Goal: Information Seeking & Learning: Learn about a topic

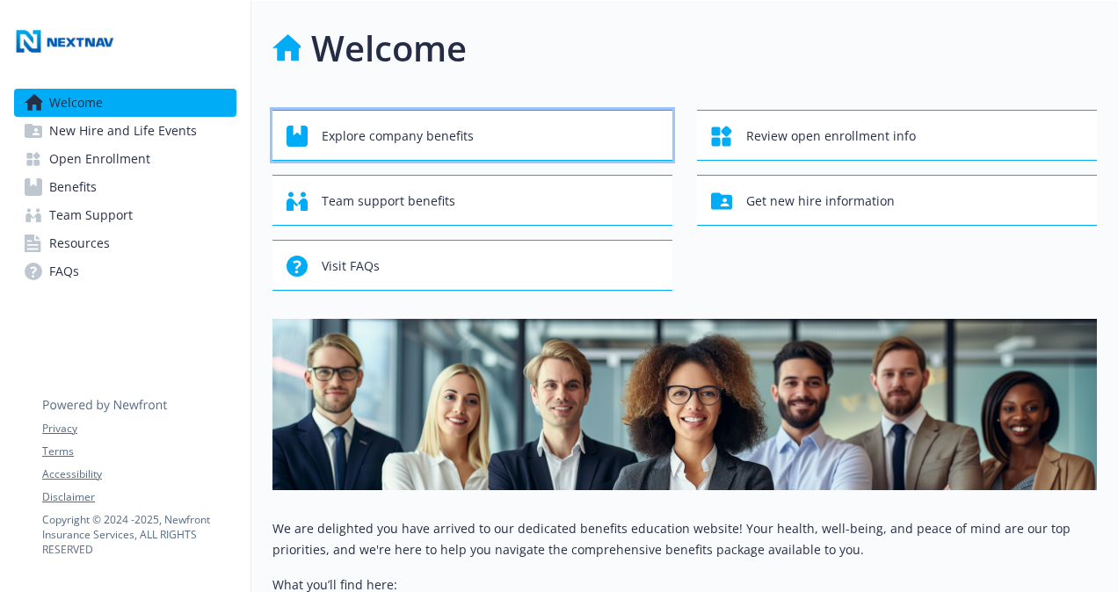
click at [377, 141] on span "Explore company benefits" at bounding box center [398, 136] width 152 height 33
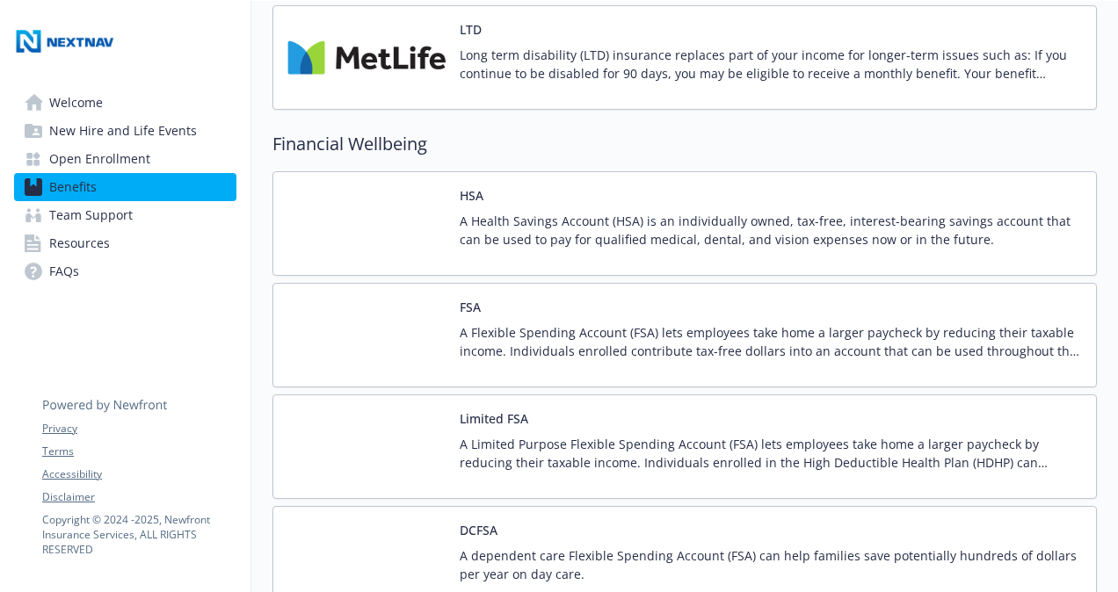
scroll to position [1638, 0]
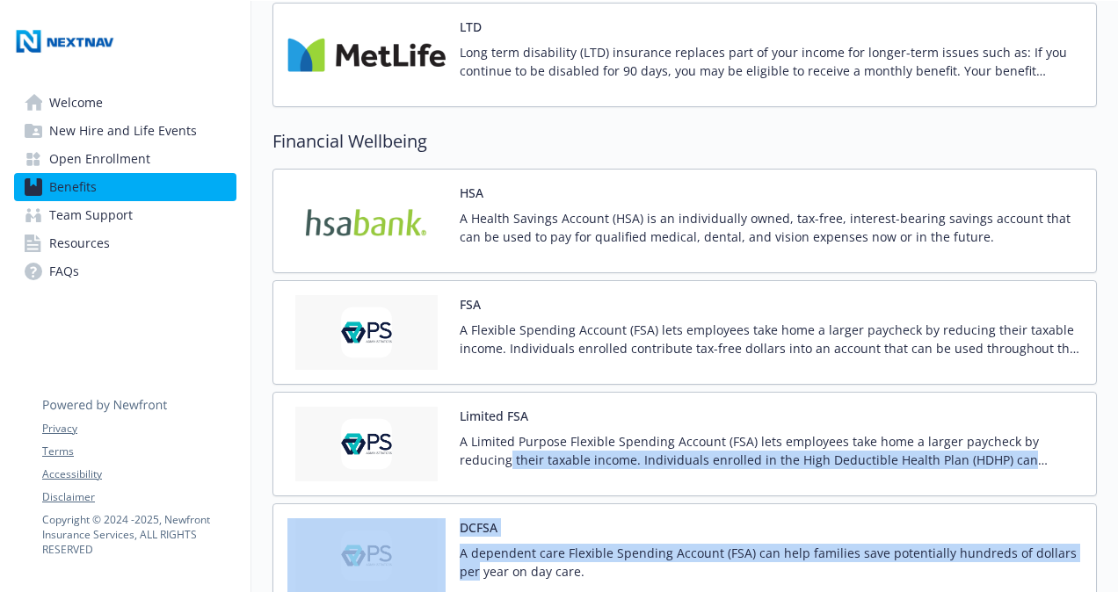
drag, startPoint x: 1095, startPoint y: 434, endPoint x: 1089, endPoint y: 497, distance: 62.7
click at [1089, 497] on div "HSA A Health Savings Account (HSA) is an individually owned, tax-free, interest…" at bounding box center [684, 500] width 824 height 663
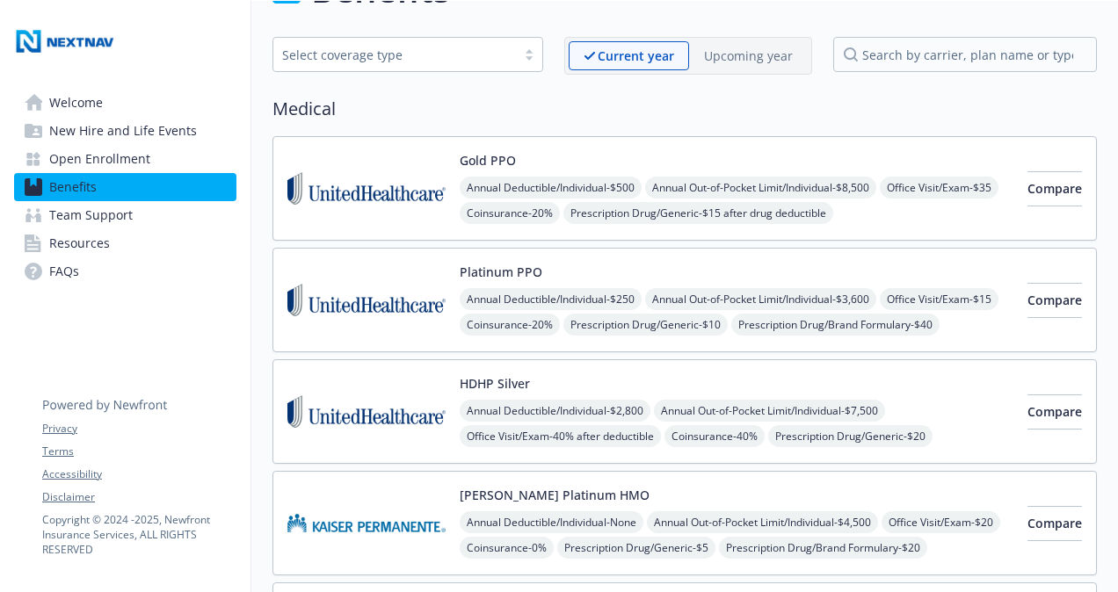
scroll to position [0, 0]
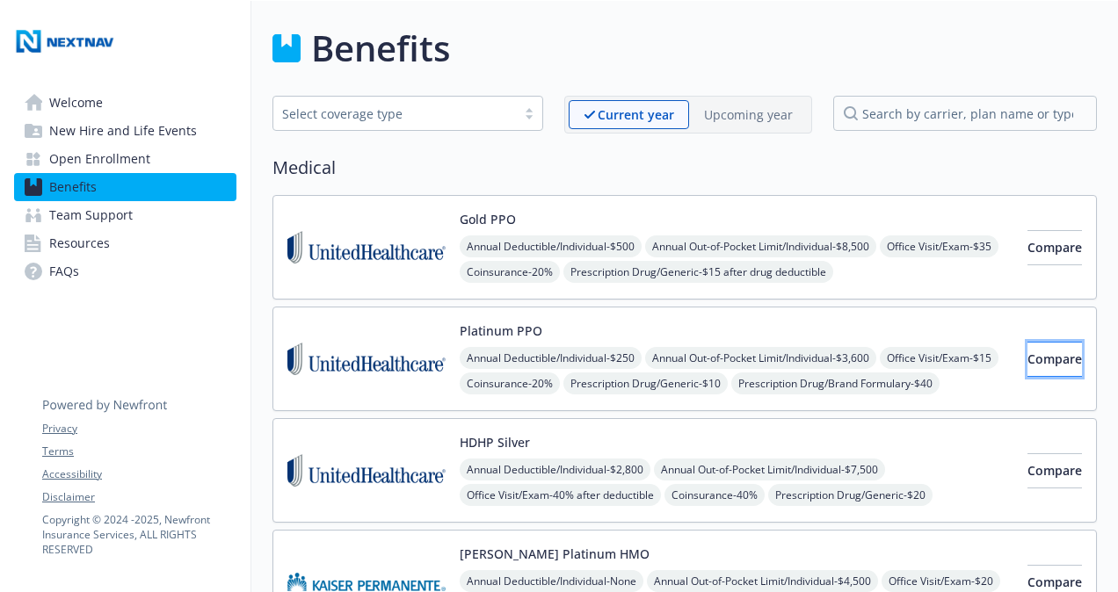
click at [1041, 351] on span "Compare" at bounding box center [1054, 359] width 54 height 17
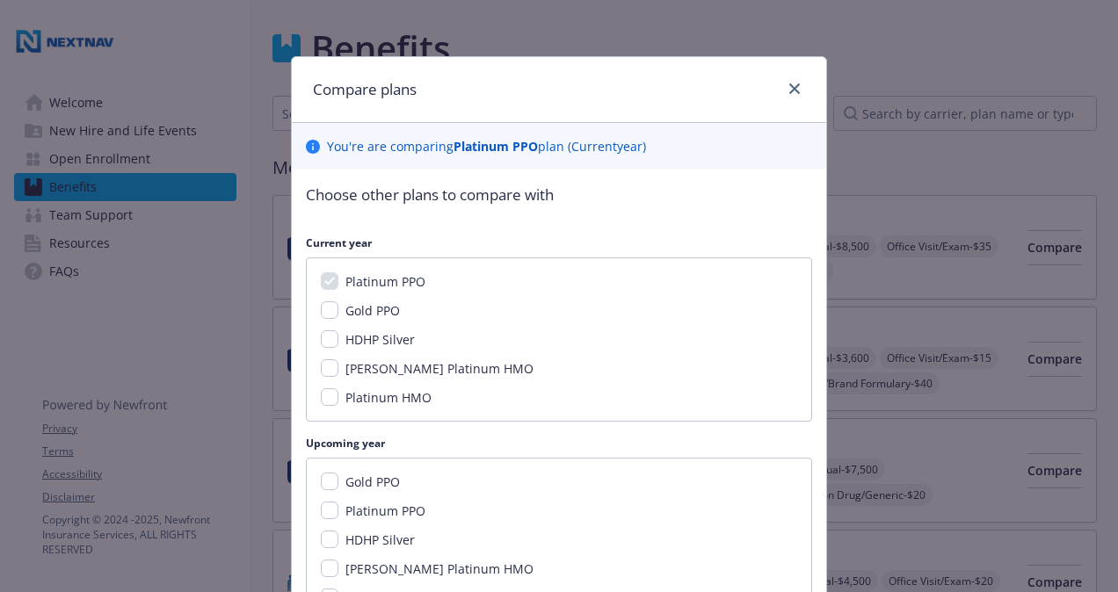
click at [783, 98] on div at bounding box center [791, 89] width 28 height 23
click at [789, 86] on icon "close" at bounding box center [794, 88] width 11 height 11
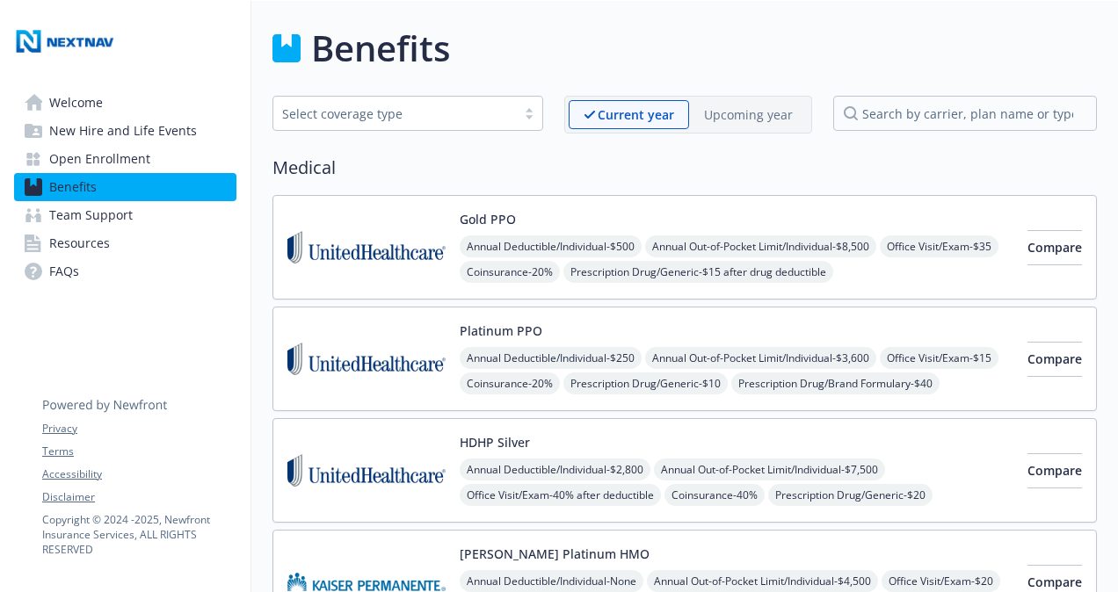
click at [135, 165] on span "Open Enrollment" at bounding box center [99, 159] width 101 height 28
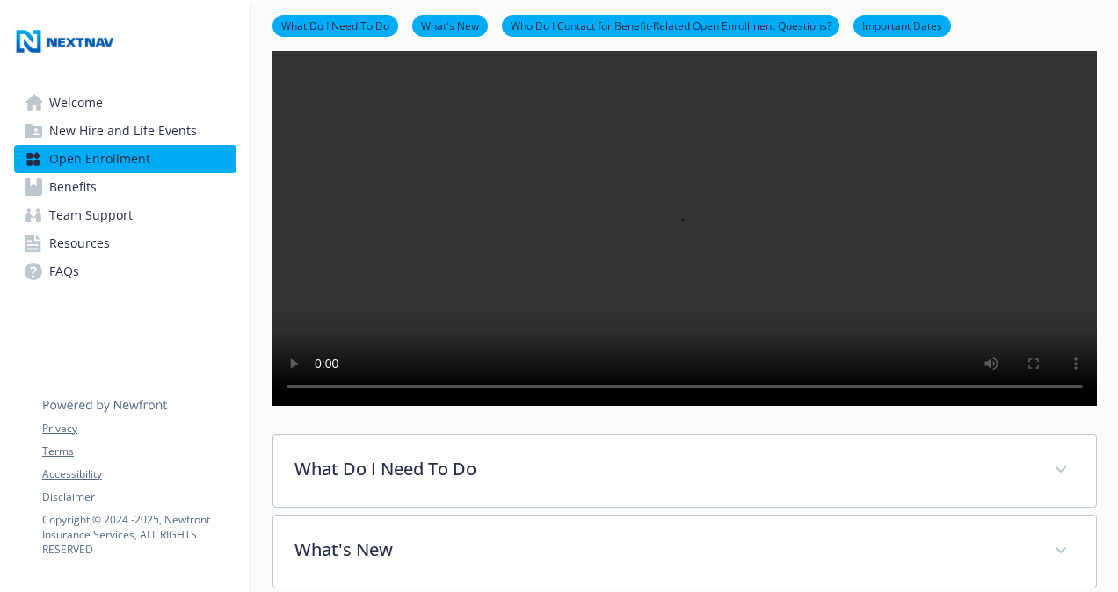
scroll to position [154, 0]
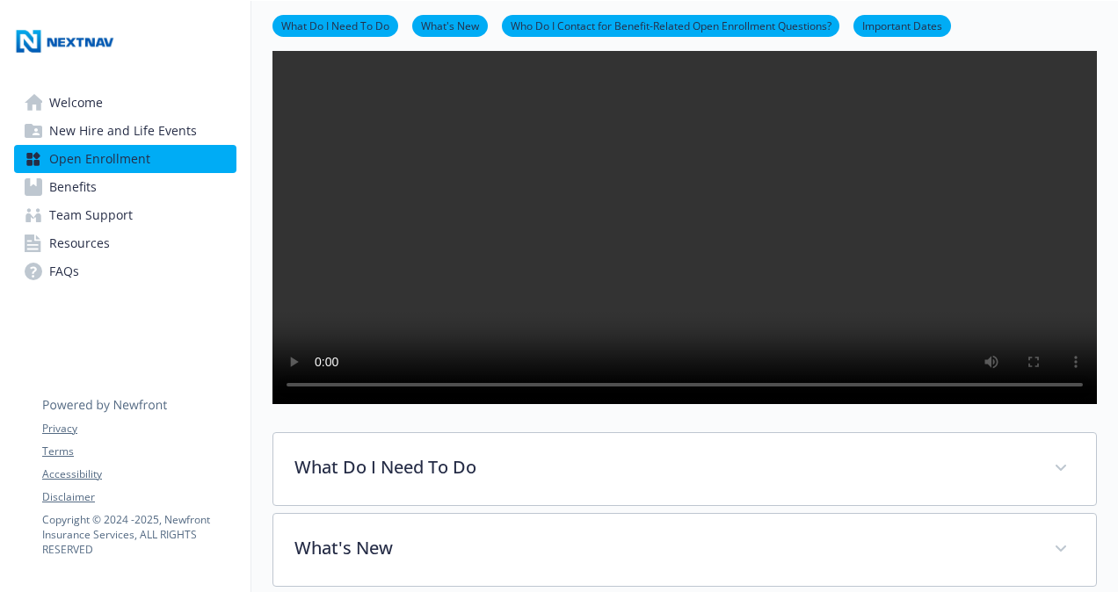
click at [453, 24] on link "What's New" at bounding box center [450, 25] width 76 height 17
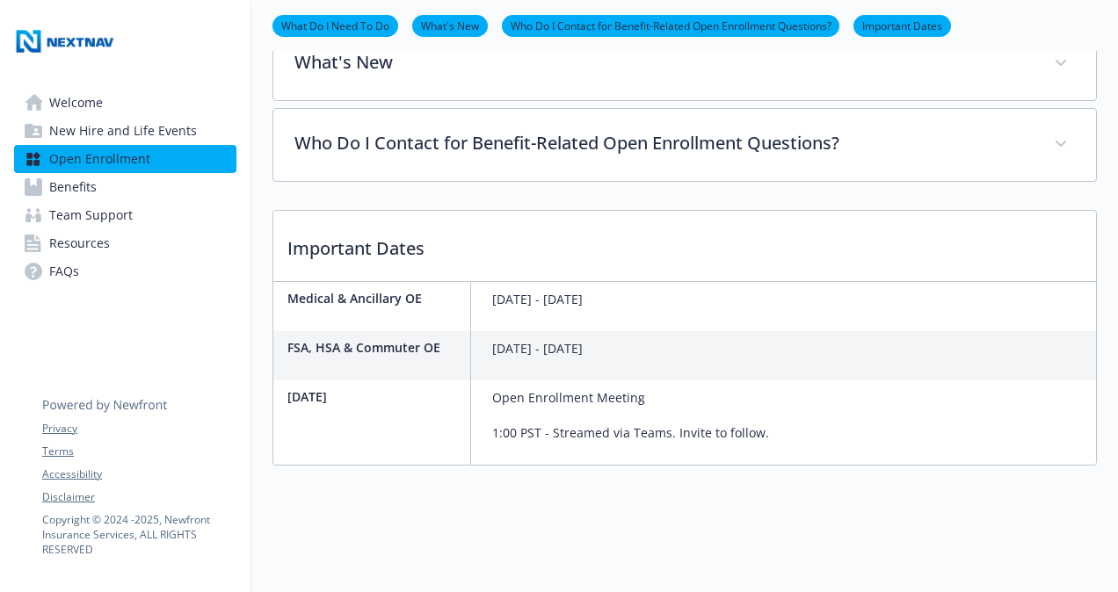
scroll to position [664, 13]
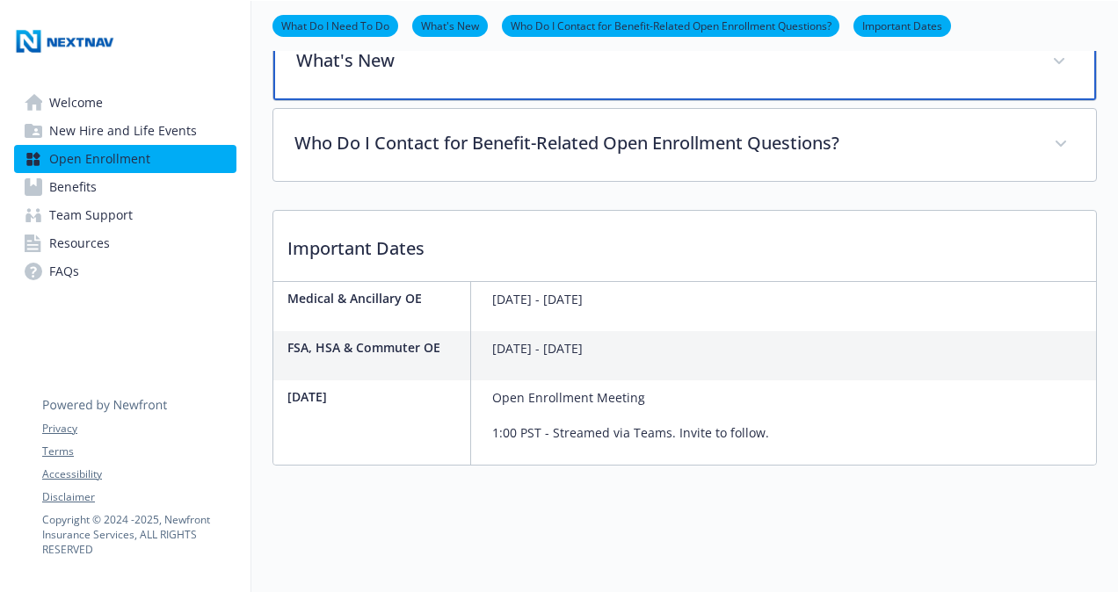
click at [403, 100] on div "What's New" at bounding box center [684, 63] width 823 height 76
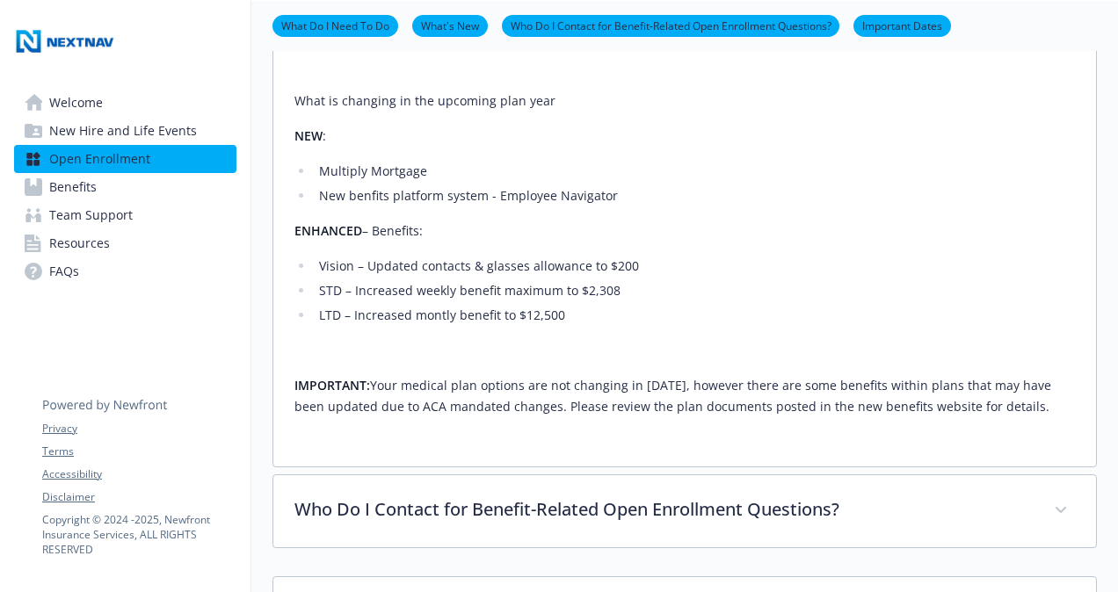
click at [81, 191] on span "Benefits" at bounding box center [72, 187] width 47 height 28
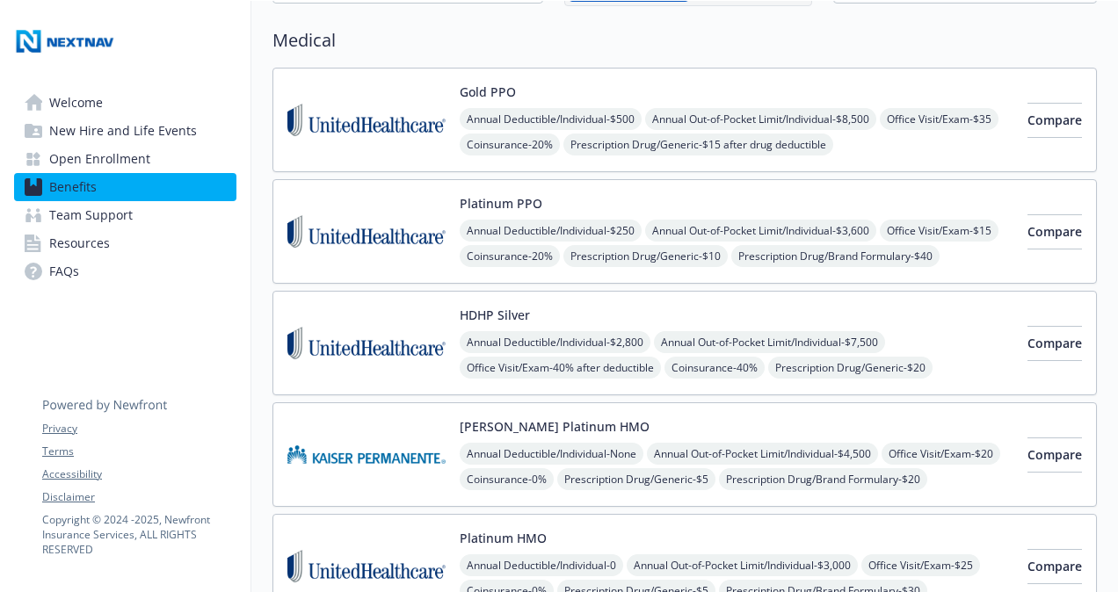
scroll to position [0, 13]
